Goal: Task Accomplishment & Management: Use online tool/utility

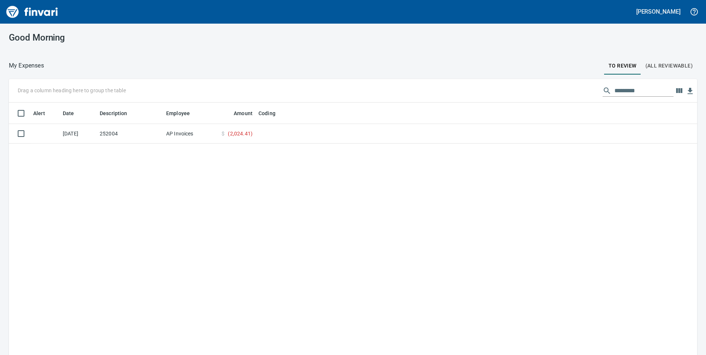
scroll to position [268, 677]
click at [130, 132] on td "252004" at bounding box center [130, 134] width 66 height 20
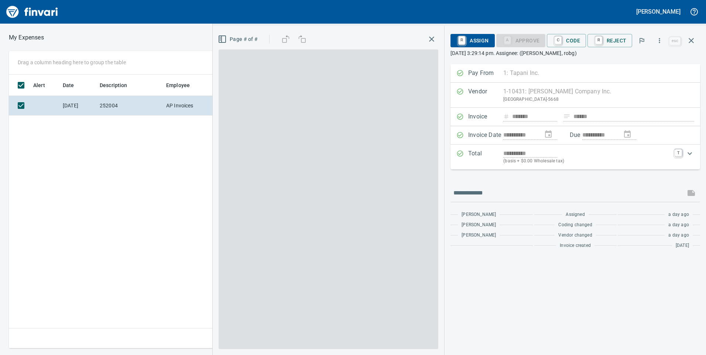
scroll to position [268, 498]
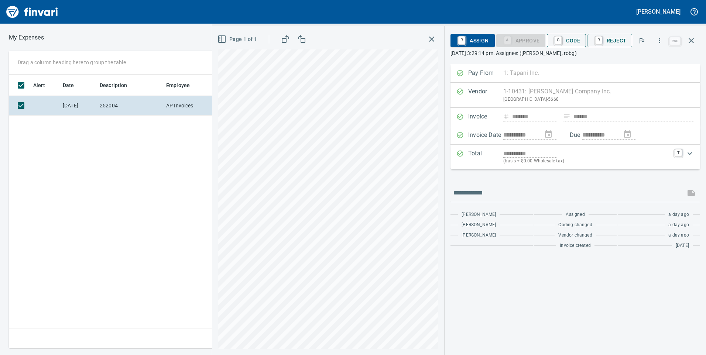
click at [570, 39] on span "C Code" at bounding box center [566, 40] width 27 height 13
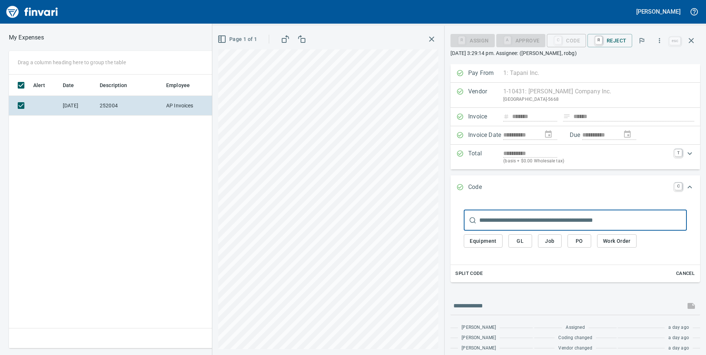
click at [469, 274] on span "Split Code" at bounding box center [468, 274] width 27 height 8
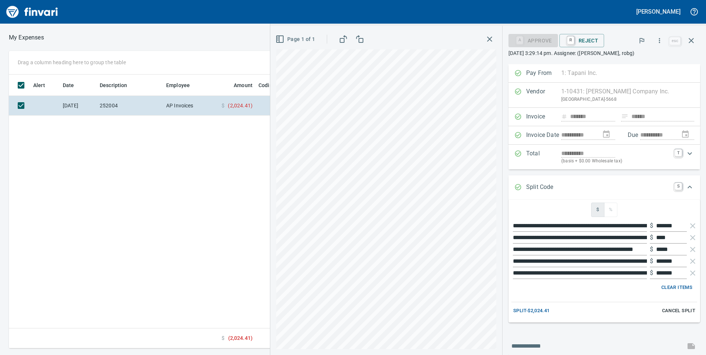
click at [669, 311] on span "Cancel Split" at bounding box center [678, 311] width 33 height 8
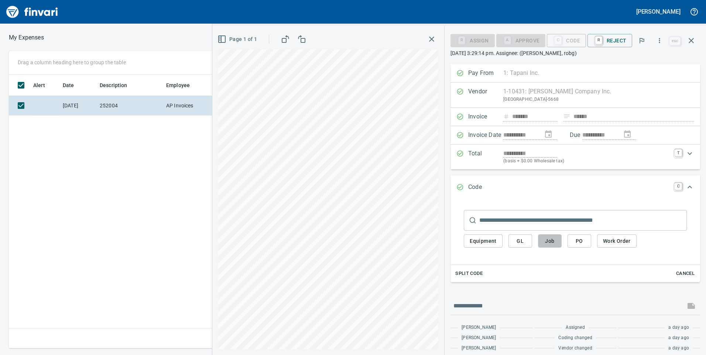
click at [553, 240] on span "Job" at bounding box center [550, 241] width 12 height 9
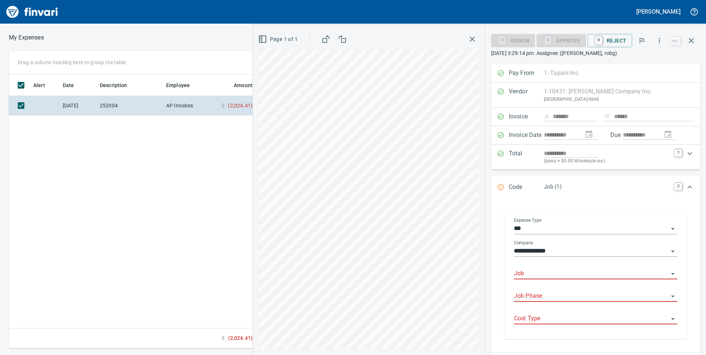
scroll to position [74, 0]
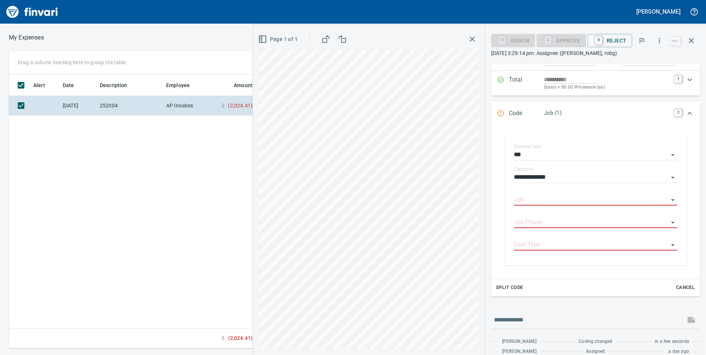
click at [515, 286] on span "Split Code" at bounding box center [509, 288] width 27 height 8
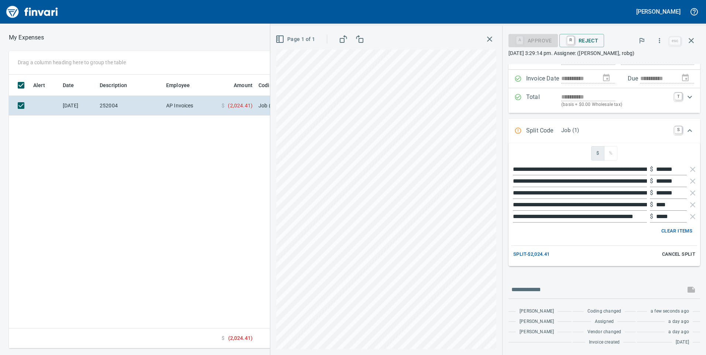
scroll to position [56, 0]
click at [537, 253] on span "Split -$2,024.41" at bounding box center [531, 254] width 37 height 8
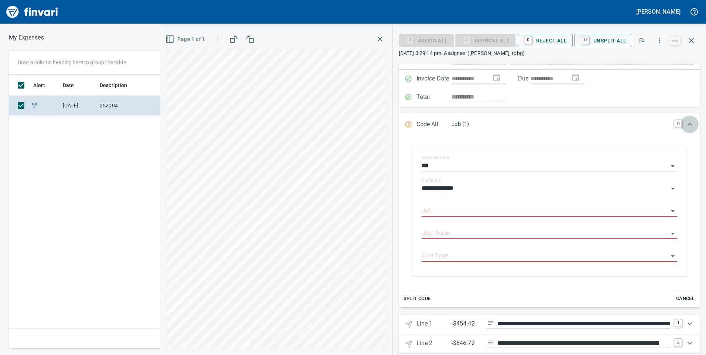
click at [685, 125] on icon "Expand" at bounding box center [689, 124] width 9 height 9
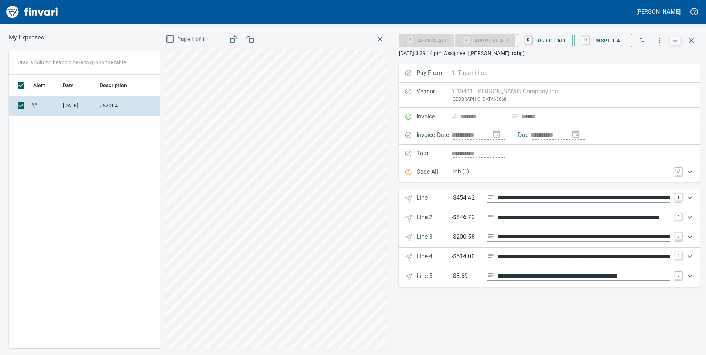
click at [690, 199] on icon "Expand" at bounding box center [689, 198] width 4 height 3
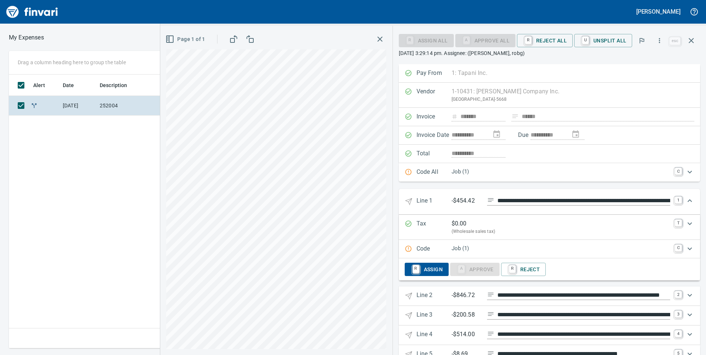
scroll to position [23, 0]
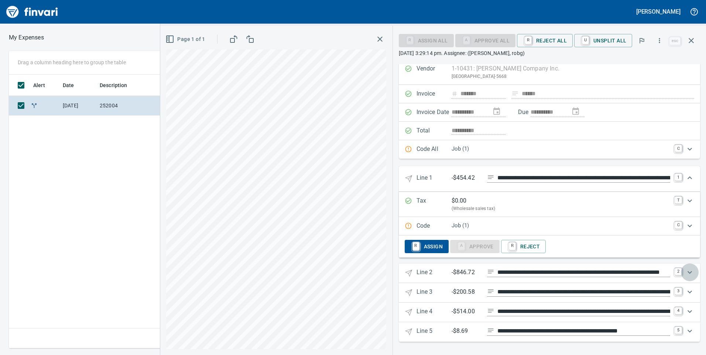
click at [685, 272] on icon "Expand" at bounding box center [689, 272] width 9 height 9
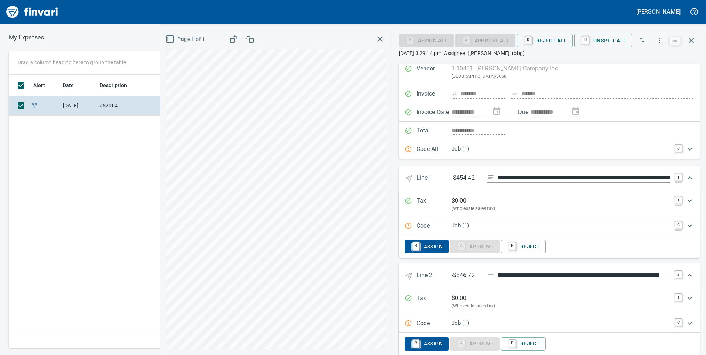
scroll to position [101, 0]
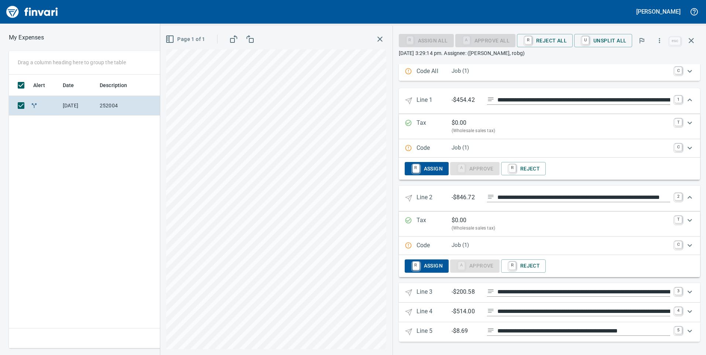
click at [687, 292] on icon "Expand" at bounding box center [689, 292] width 4 height 3
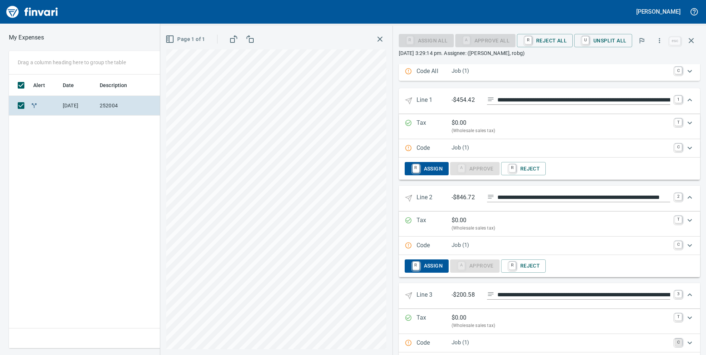
scroll to position [179, 0]
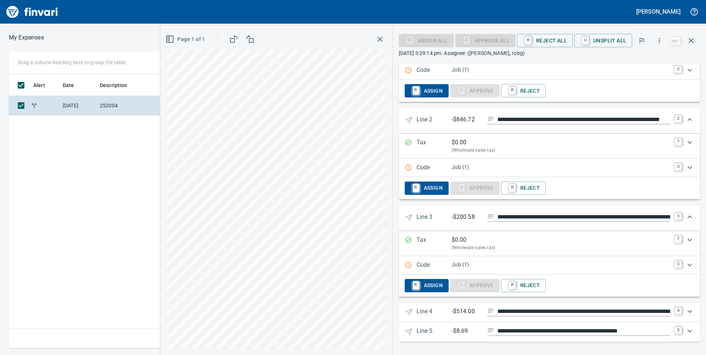
click at [685, 311] on icon "Expand" at bounding box center [689, 311] width 9 height 9
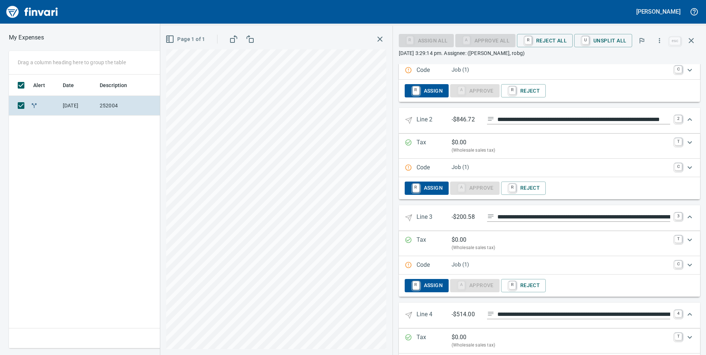
scroll to position [257, 0]
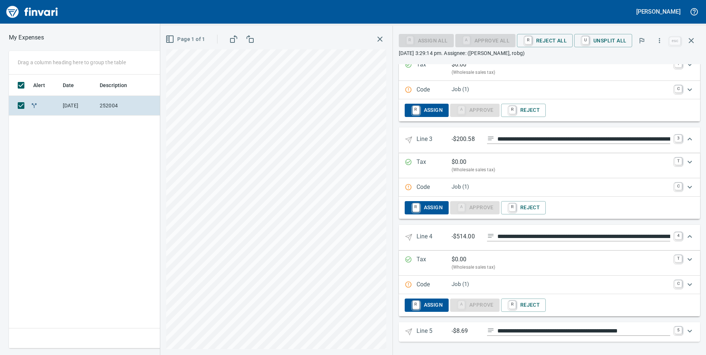
click at [687, 332] on icon "Expand" at bounding box center [689, 331] width 4 height 3
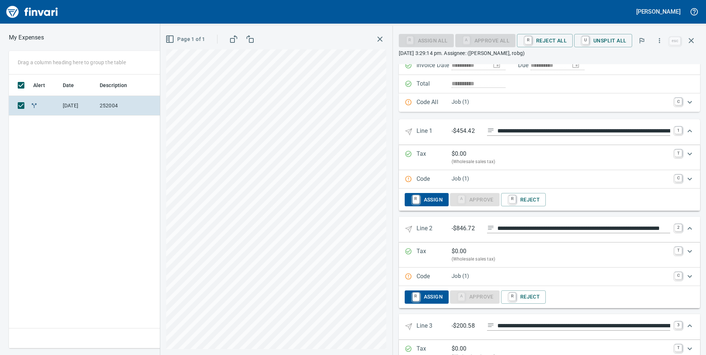
scroll to position [0, 0]
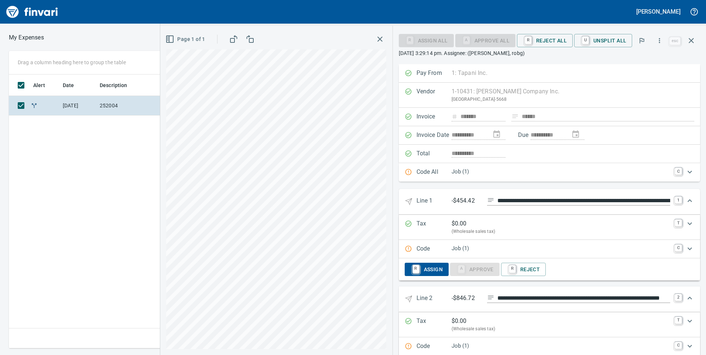
click at [687, 248] on icon "Expand" at bounding box center [689, 248] width 9 height 9
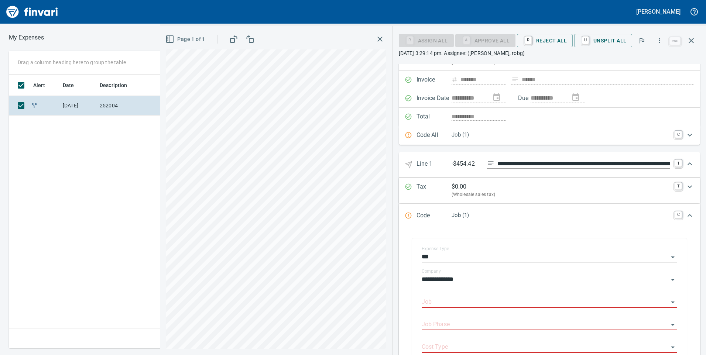
scroll to position [74, 0]
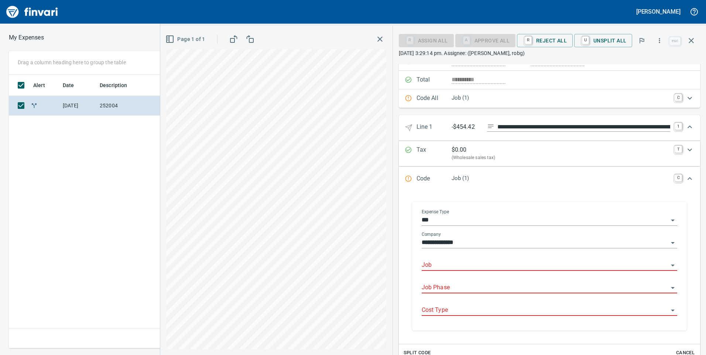
click at [467, 265] on input "Job" at bounding box center [545, 265] width 247 height 10
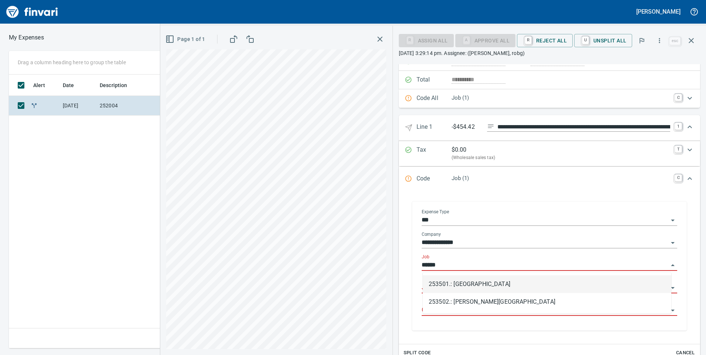
scroll to position [268, 498]
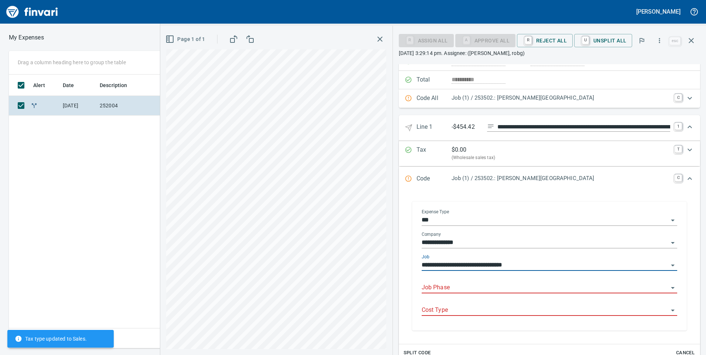
type input "**********"
click at [469, 290] on input "Job Phase" at bounding box center [545, 288] width 247 height 10
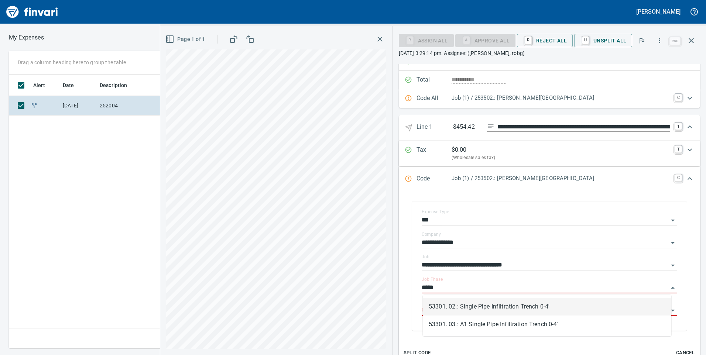
click at [528, 309] on li "53301. 02.: Single Pipe Infiltration Trench 0-4'" at bounding box center [547, 307] width 248 height 18
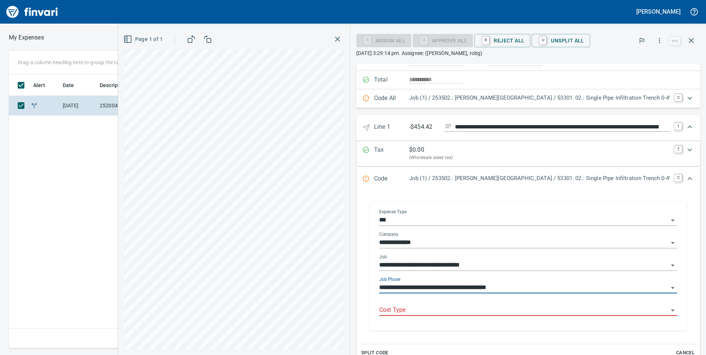
type input "**********"
click at [475, 310] on input "Cost Type" at bounding box center [523, 310] width 289 height 10
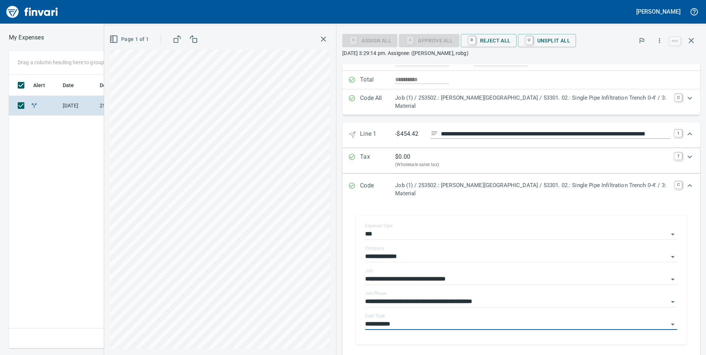
scroll to position [148, 0]
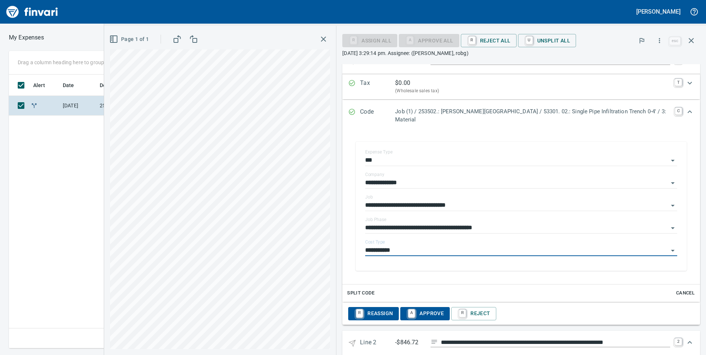
type input "**********"
click at [424, 317] on span "A Approve" at bounding box center [425, 314] width 38 height 13
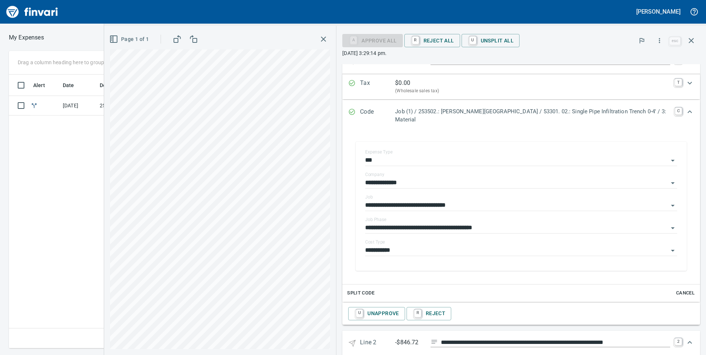
click at [687, 111] on icon "Expand" at bounding box center [689, 111] width 9 height 9
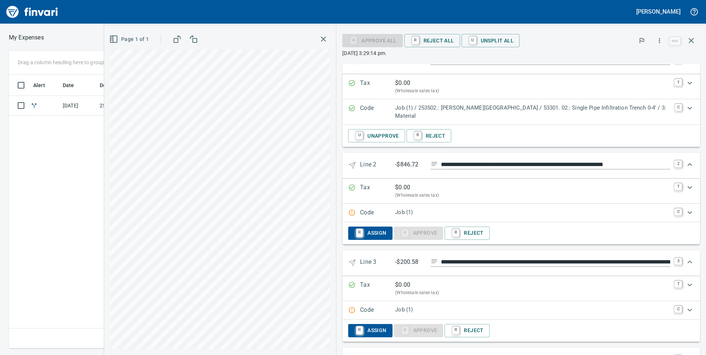
scroll to position [268, 498]
click at [687, 212] on icon "Expand" at bounding box center [689, 212] width 4 height 3
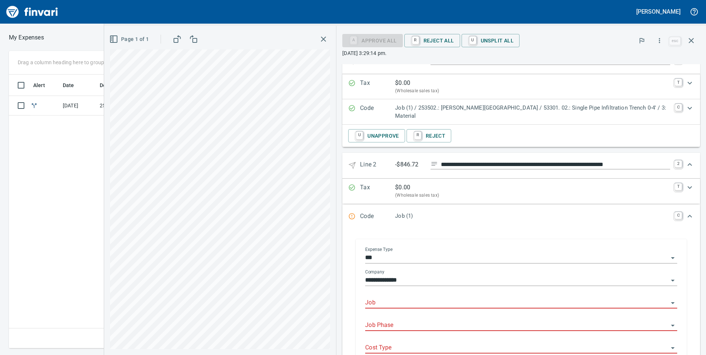
click at [405, 301] on input "Job" at bounding box center [516, 303] width 303 height 10
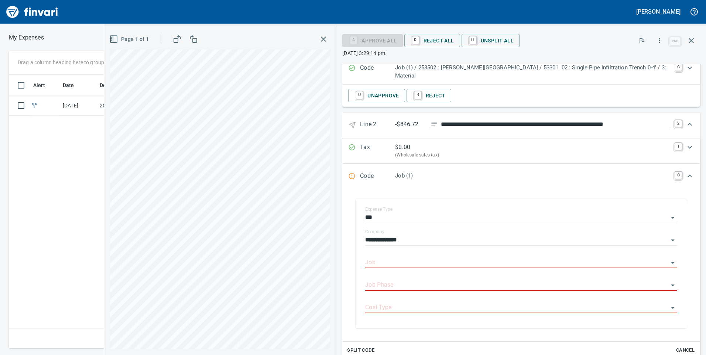
scroll to position [77, 0]
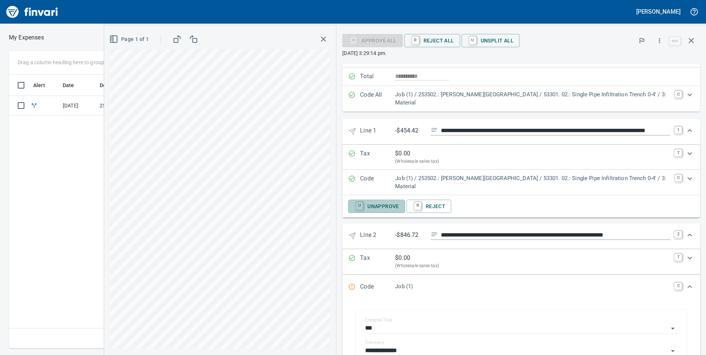
click at [380, 205] on span "U Unapprove" at bounding box center [376, 206] width 45 height 13
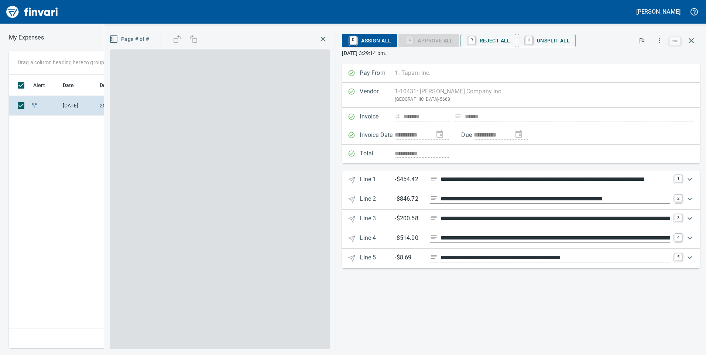
scroll to position [1, 1]
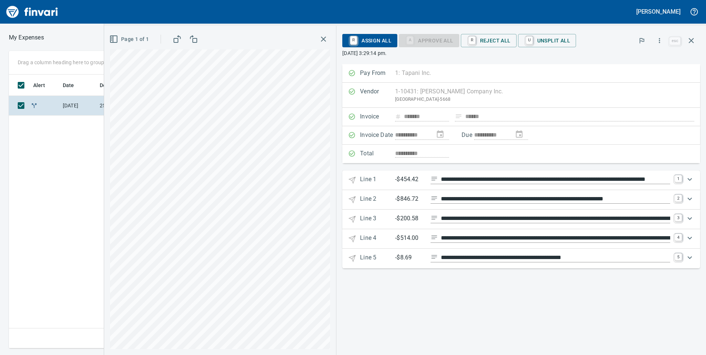
click at [690, 199] on icon "Expand" at bounding box center [689, 199] width 4 height 3
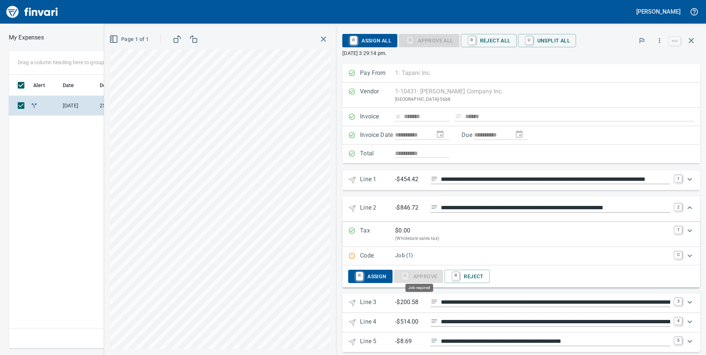
scroll to position [268, 498]
click at [422, 254] on p "Job (1)" at bounding box center [532, 255] width 275 height 8
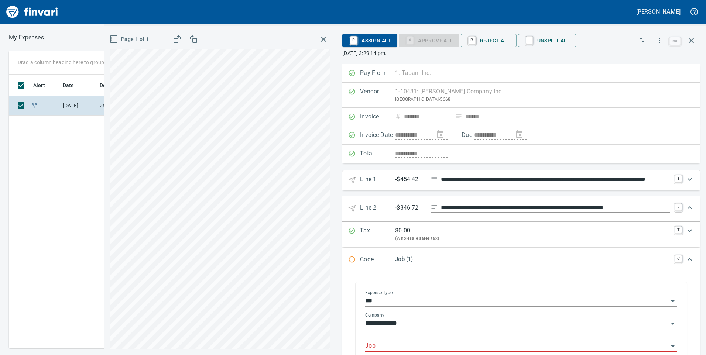
scroll to position [111, 0]
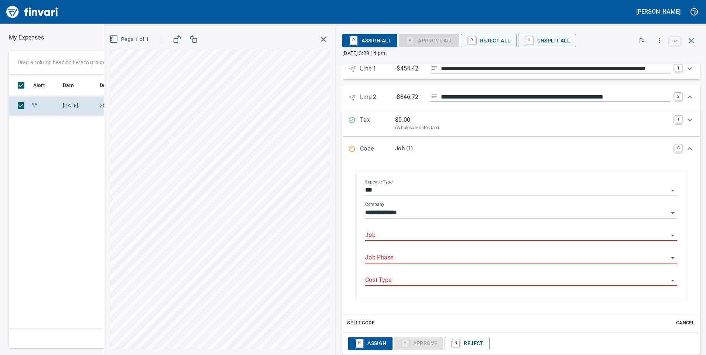
click at [415, 236] on input "Job" at bounding box center [516, 235] width 303 height 10
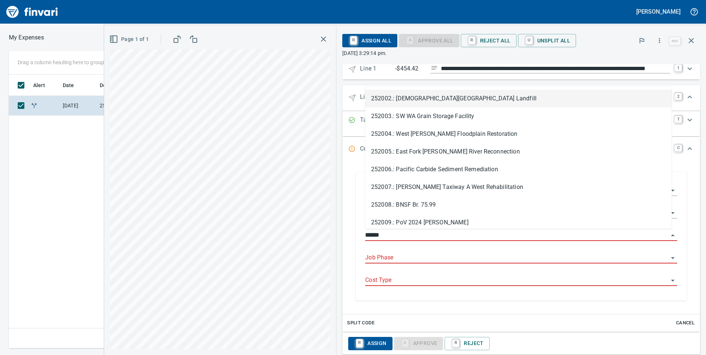
scroll to position [268, 498]
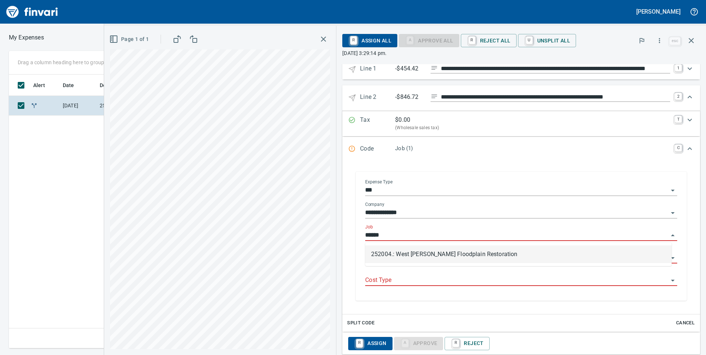
type input "******"
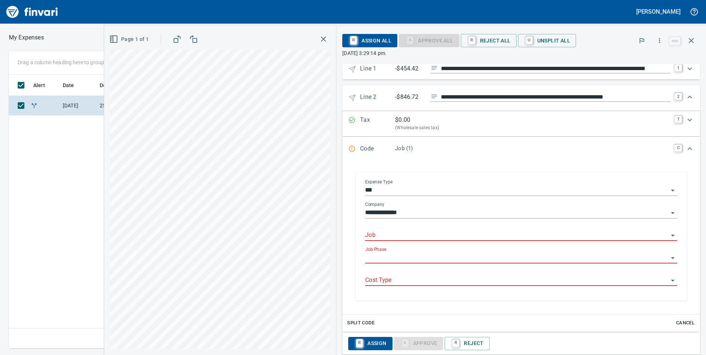
click at [401, 232] on input "Job" at bounding box center [516, 235] width 303 height 10
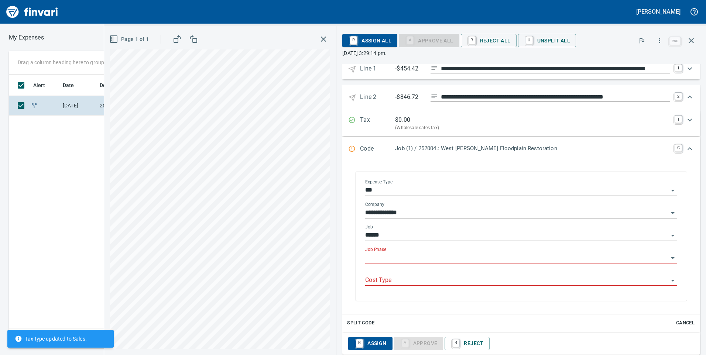
type input "**********"
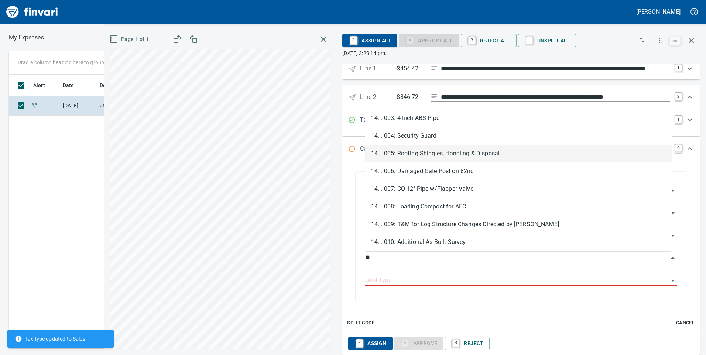
scroll to position [111, 0]
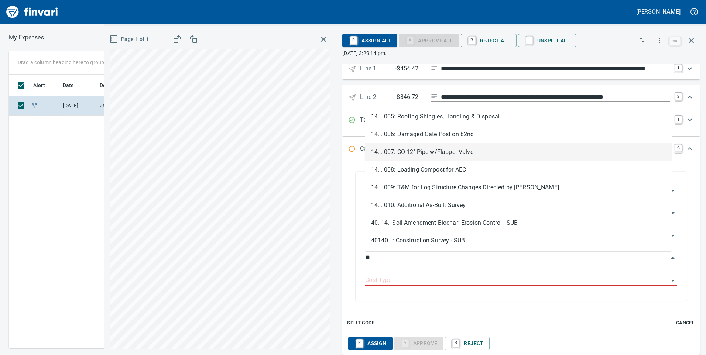
click at [473, 151] on li "14. . 007: CO 12" Pipe w/Flapper Valve" at bounding box center [518, 152] width 306 height 18
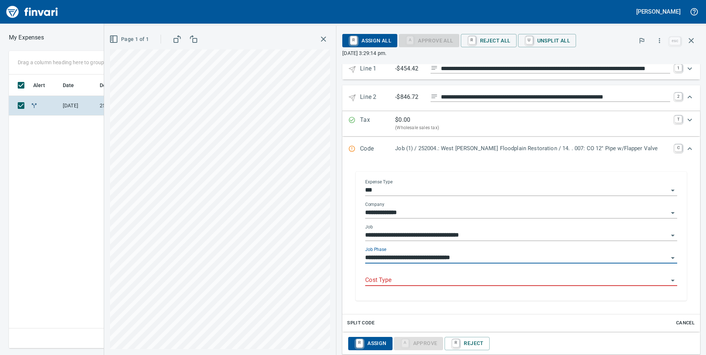
type input "**********"
click at [397, 281] on input "Cost Type" at bounding box center [516, 280] width 303 height 10
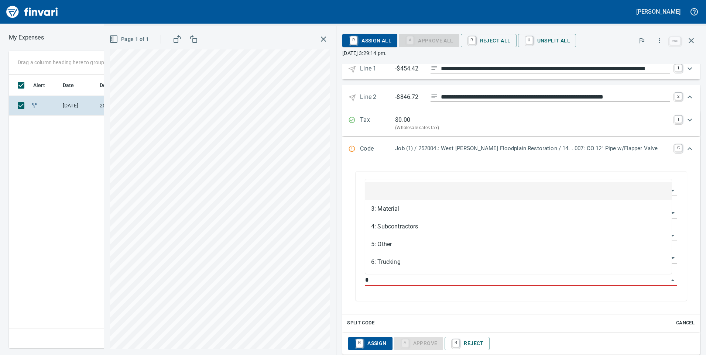
scroll to position [268, 498]
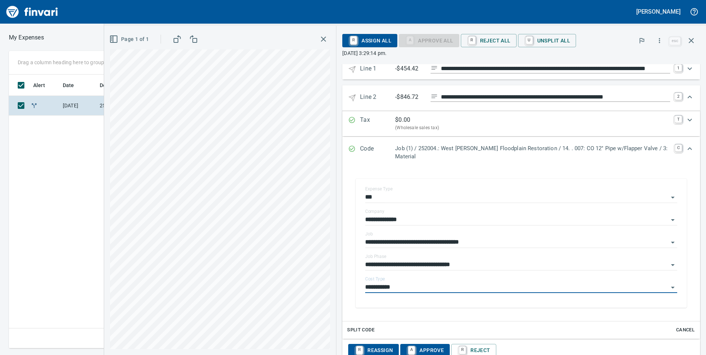
type input "**********"
click at [424, 344] on span "A Approve" at bounding box center [425, 350] width 38 height 13
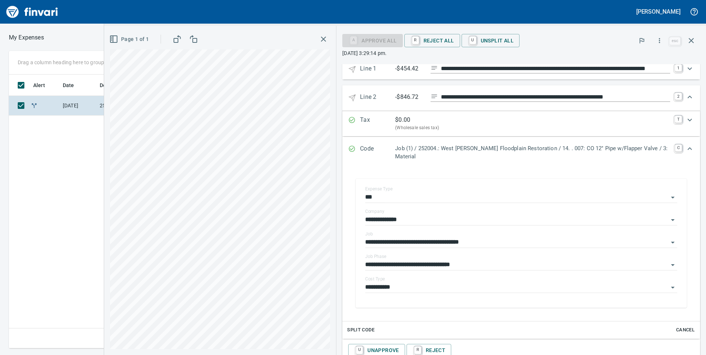
click at [686, 147] on icon "Expand" at bounding box center [689, 148] width 9 height 9
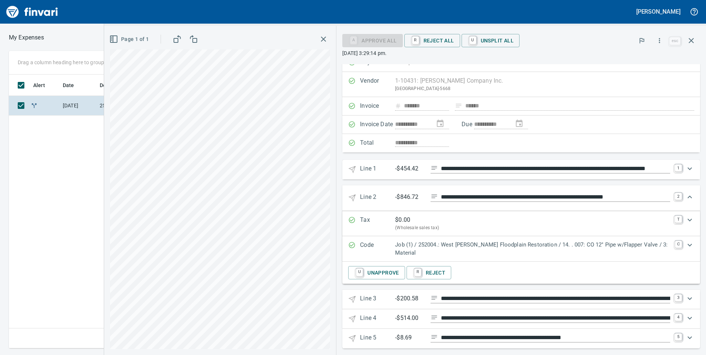
scroll to position [10, 0]
click at [686, 197] on icon "Expand" at bounding box center [689, 197] width 9 height 9
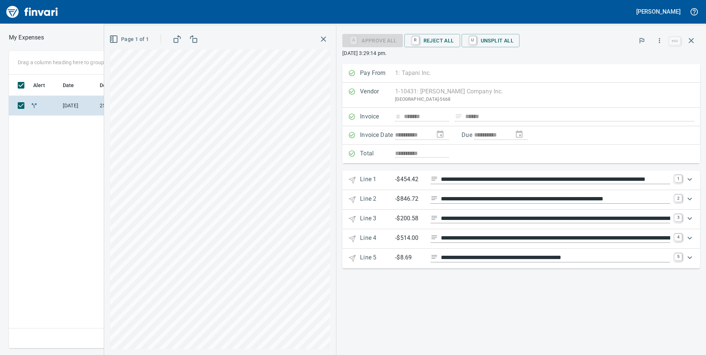
scroll to position [0, 0]
click at [689, 179] on icon "Expand" at bounding box center [689, 179] width 9 height 9
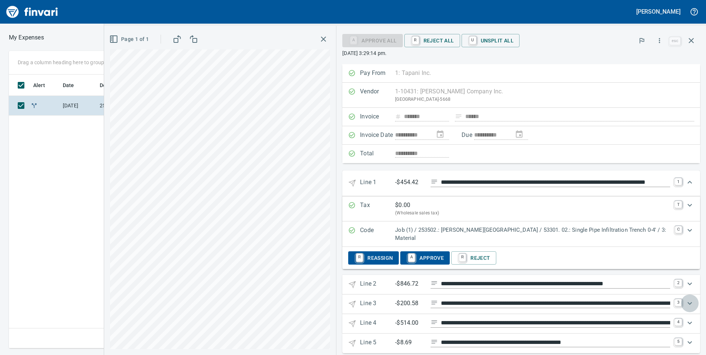
click at [686, 302] on icon "Expand" at bounding box center [689, 303] width 9 height 9
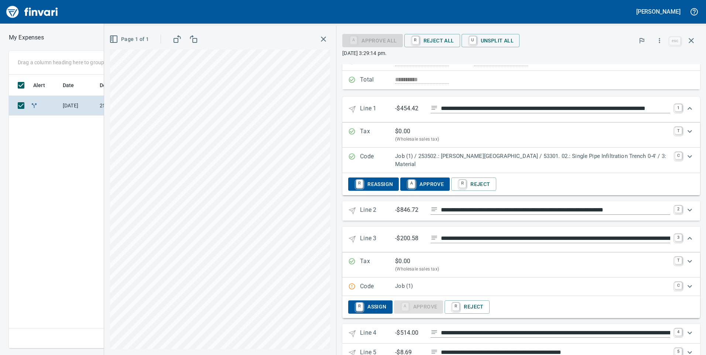
scroll to position [95, 0]
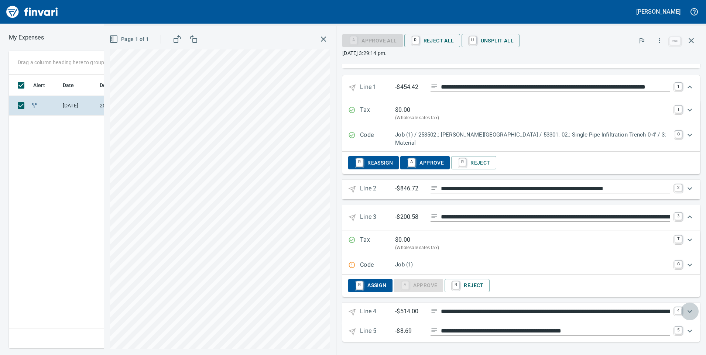
click at [686, 312] on icon "Expand" at bounding box center [689, 311] width 9 height 9
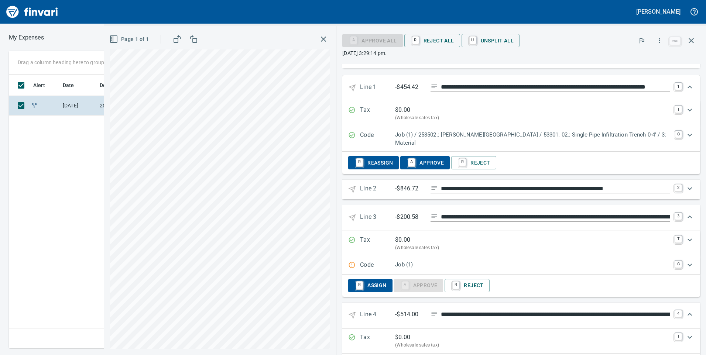
scroll to position [173, 0]
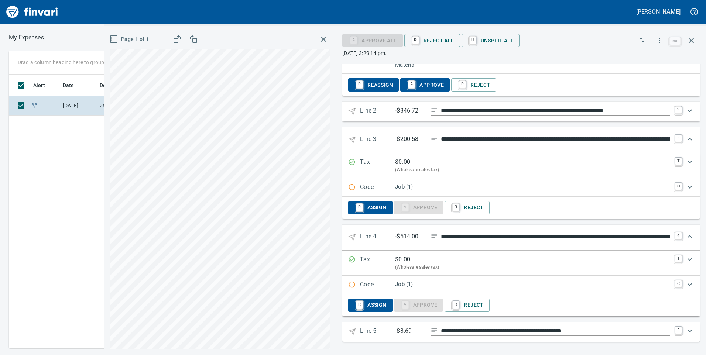
click at [685, 332] on icon "Expand" at bounding box center [689, 331] width 9 height 9
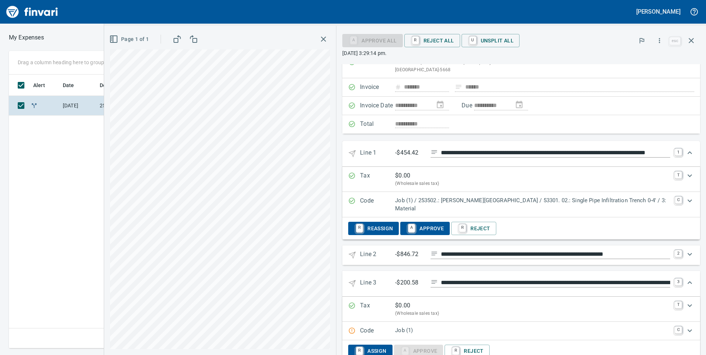
scroll to position [103, 0]
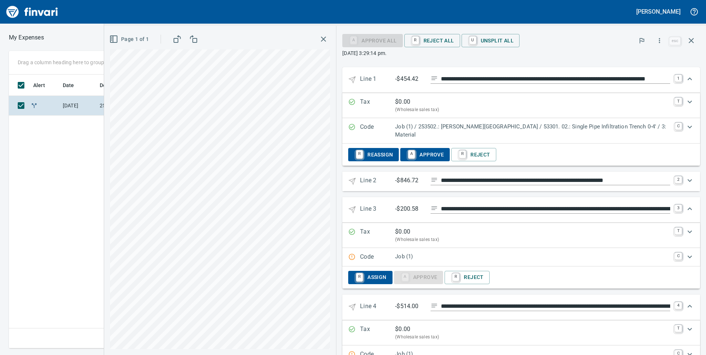
drag, startPoint x: 683, startPoint y: 258, endPoint x: 673, endPoint y: 262, distance: 10.8
click at [685, 258] on icon "Expand" at bounding box center [689, 257] width 9 height 9
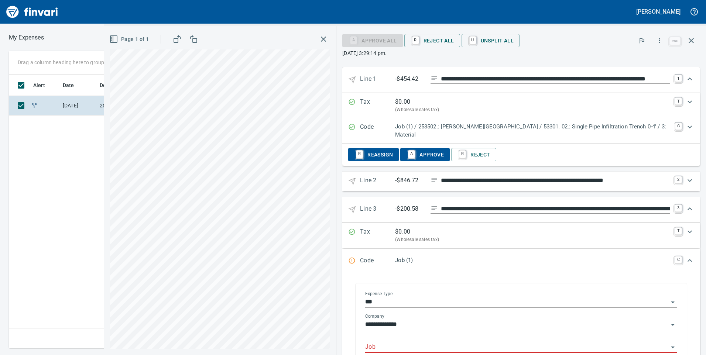
scroll to position [214, 0]
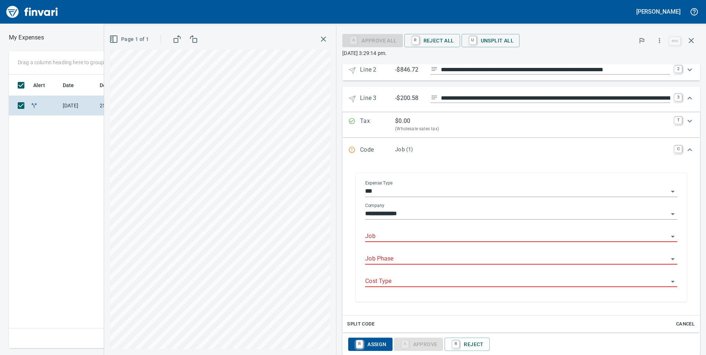
click at [471, 232] on input "Job" at bounding box center [516, 237] width 303 height 10
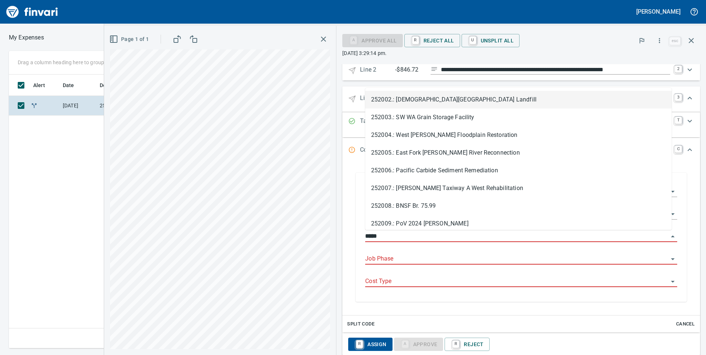
scroll to position [268, 498]
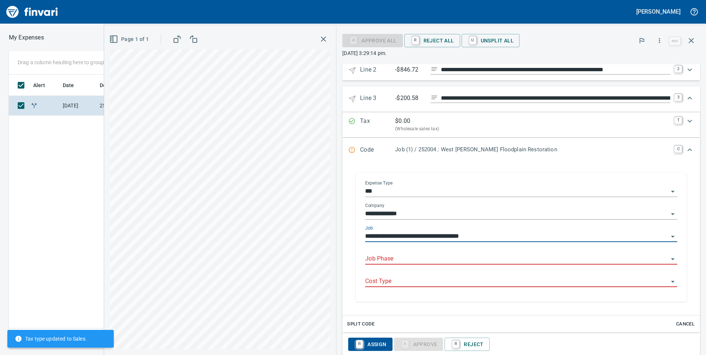
type input "**********"
click at [457, 258] on input "Job Phase" at bounding box center [516, 259] width 303 height 10
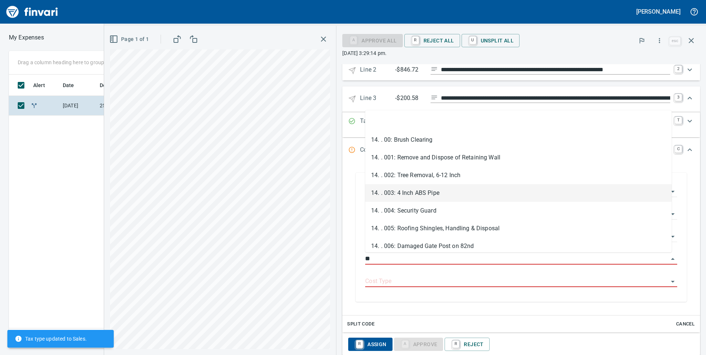
scroll to position [37, 0]
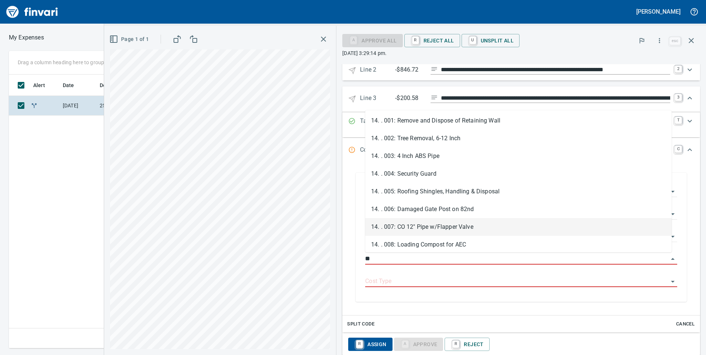
click at [452, 226] on li "14. . 007: CO 12" Pipe w/Flapper Valve" at bounding box center [518, 227] width 306 height 18
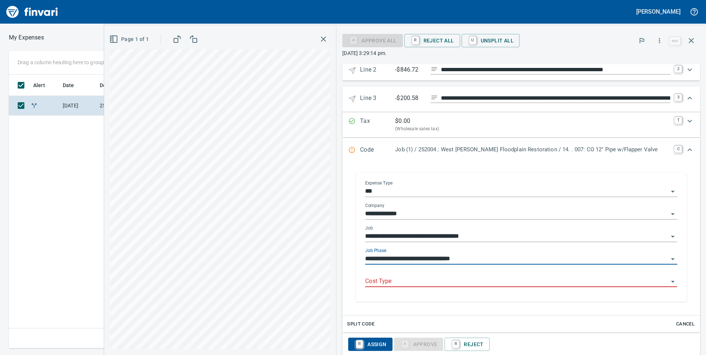
type input "**********"
click at [422, 282] on input "Cost Type" at bounding box center [516, 282] width 303 height 10
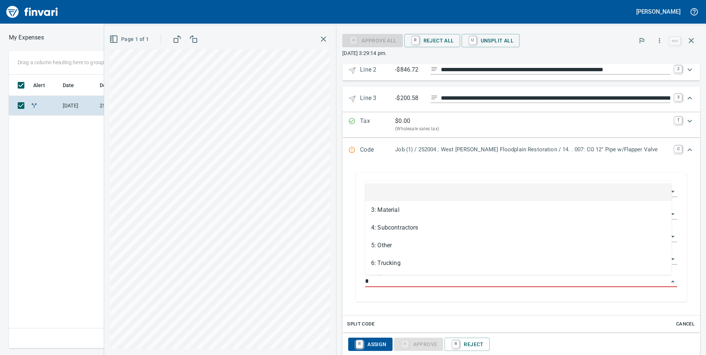
scroll to position [268, 498]
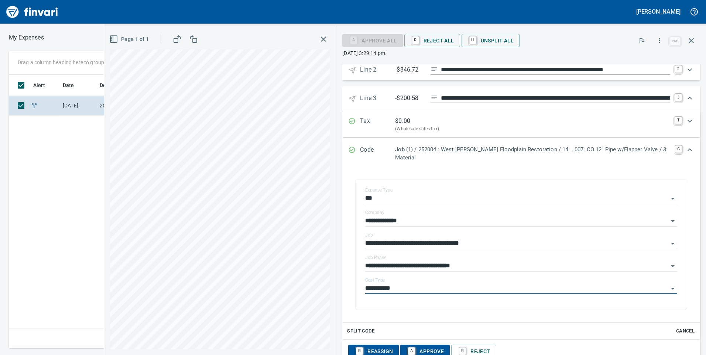
type input "**********"
click at [439, 346] on span "A Approve" at bounding box center [425, 352] width 38 height 13
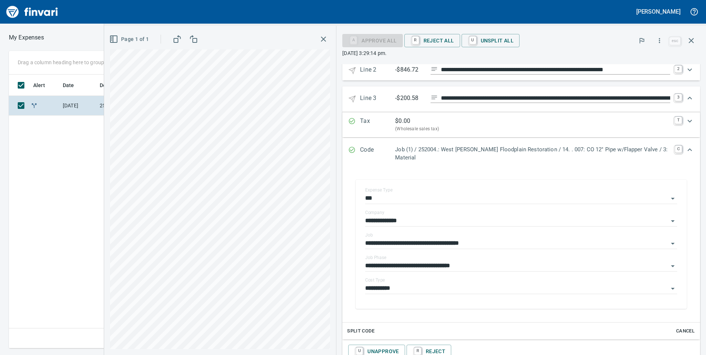
click at [685, 151] on icon "Expand" at bounding box center [689, 149] width 9 height 9
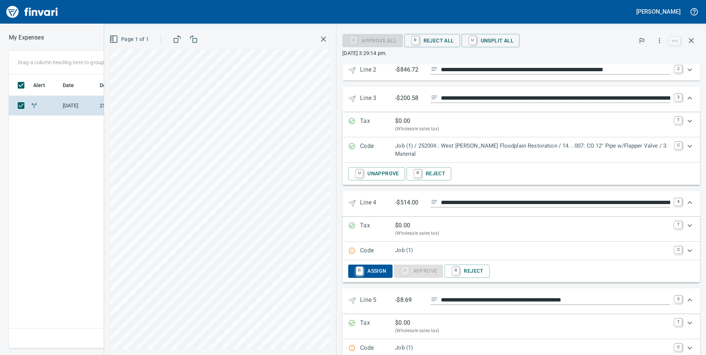
scroll to position [177, 0]
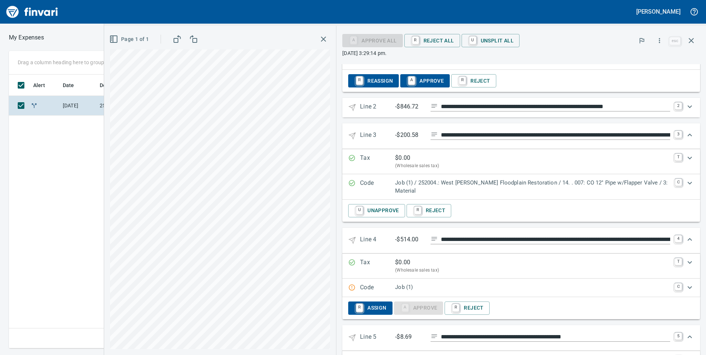
click at [685, 134] on icon "Expand" at bounding box center [689, 135] width 9 height 9
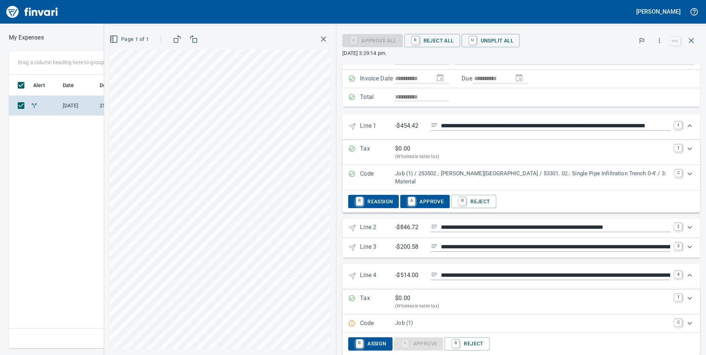
scroll to position [20, 0]
